Goal: Information Seeking & Learning: Learn about a topic

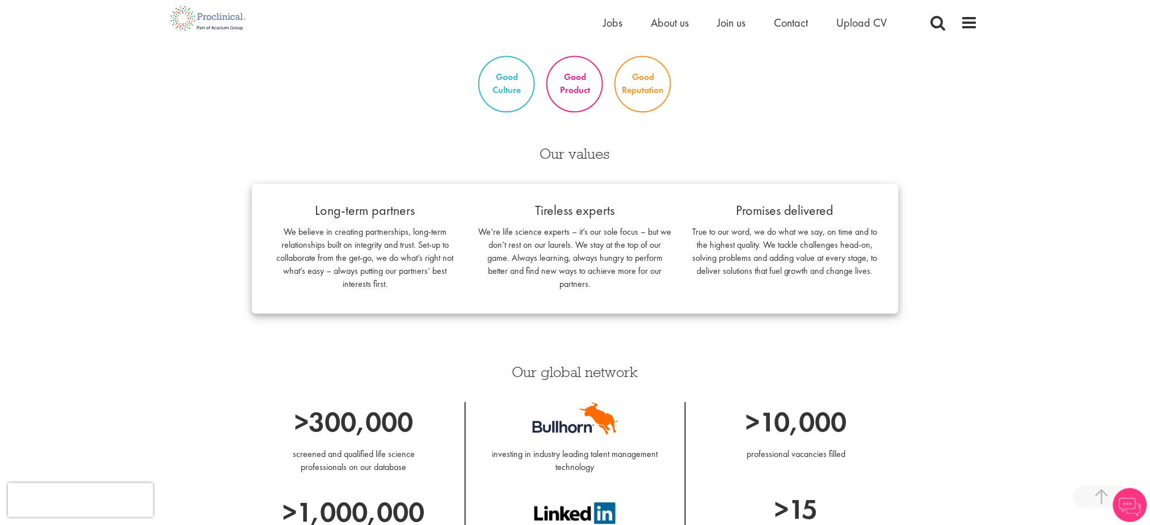
scroll to position [1210, 0]
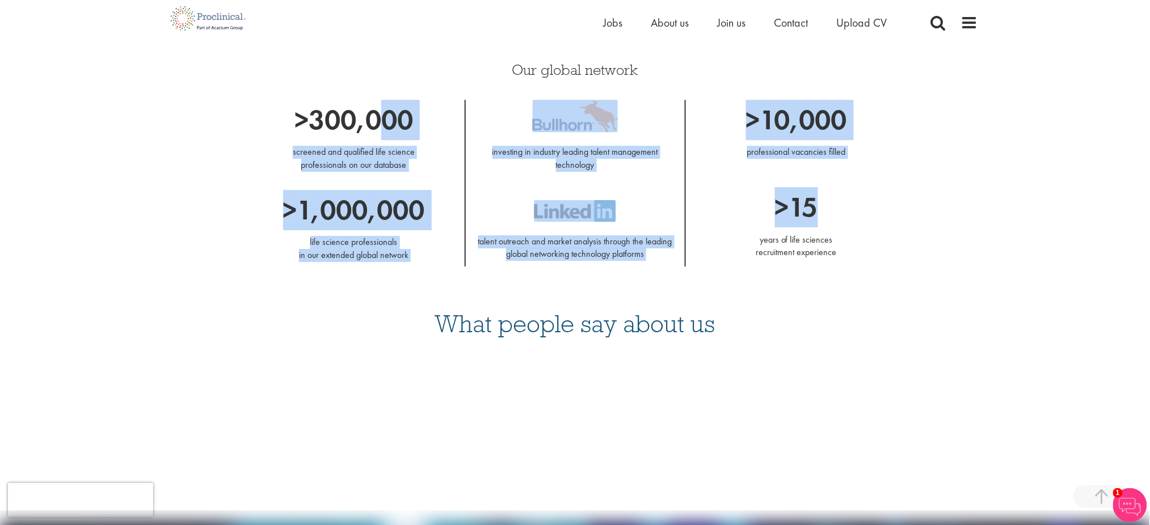
drag, startPoint x: 870, startPoint y: 216, endPoint x: 382, endPoint y: 105, distance: 500.1
click at [382, 105] on div ">300,000 screened and qualified life science professionals on our database >1,0…" at bounding box center [575, 184] width 664 height 168
click at [835, 186] on div ">10,000 professional vacancies filled >15 years of life sciences recruitment ex…" at bounding box center [796, 182] width 221 height 165
drag, startPoint x: 894, startPoint y: 260, endPoint x: 284, endPoint y: 113, distance: 628.4
click at [284, 113] on div ">300,000 screened and qualified life science professionals on our database >1,0…" at bounding box center [575, 184] width 664 height 168
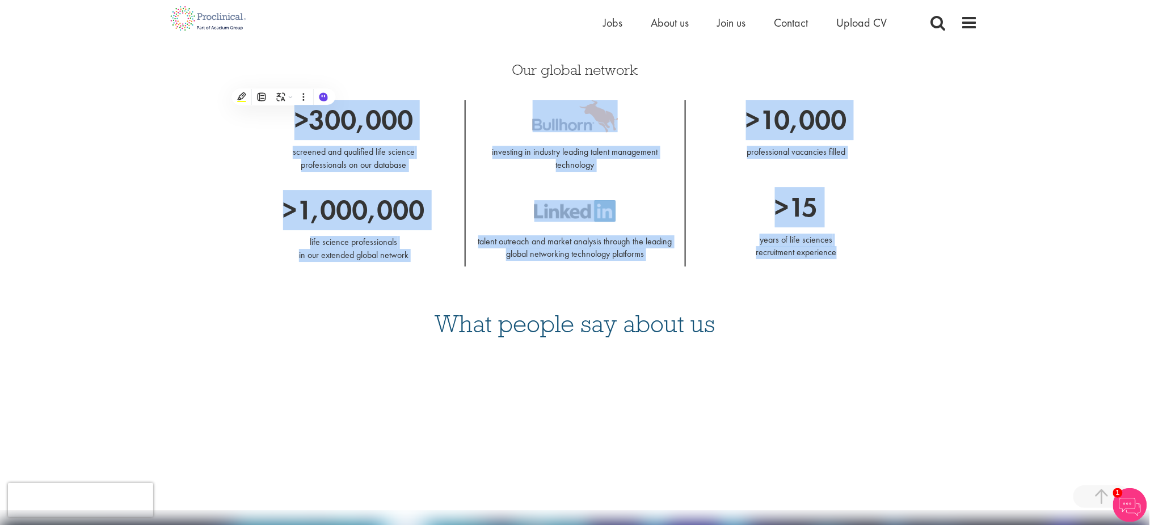
click at [284, 113] on p ">300,000" at bounding box center [354, 120] width 204 height 40
drag, startPoint x: 284, startPoint y: 113, endPoint x: 834, endPoint y: 227, distance: 561.8
click at [834, 227] on div ">300,000 screened and qualified life science professionals on our database >1,0…" at bounding box center [575, 184] width 664 height 168
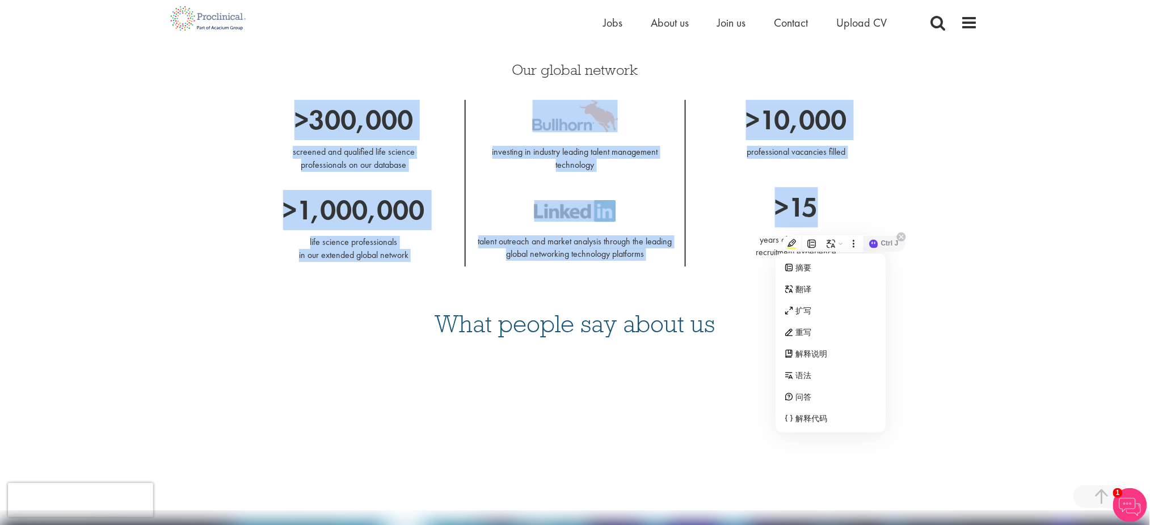
click at [873, 247] on icon at bounding box center [873, 244] width 9 height 9
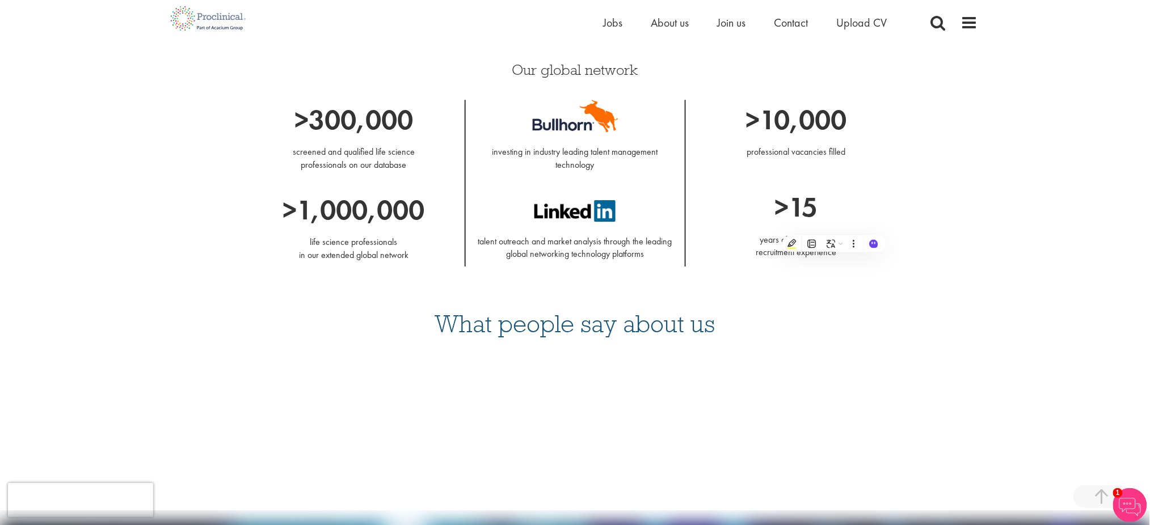
click at [937, 350] on div "What people say about us" at bounding box center [574, 382] width 805 height 179
